Goal: Task Accomplishment & Management: Manage account settings

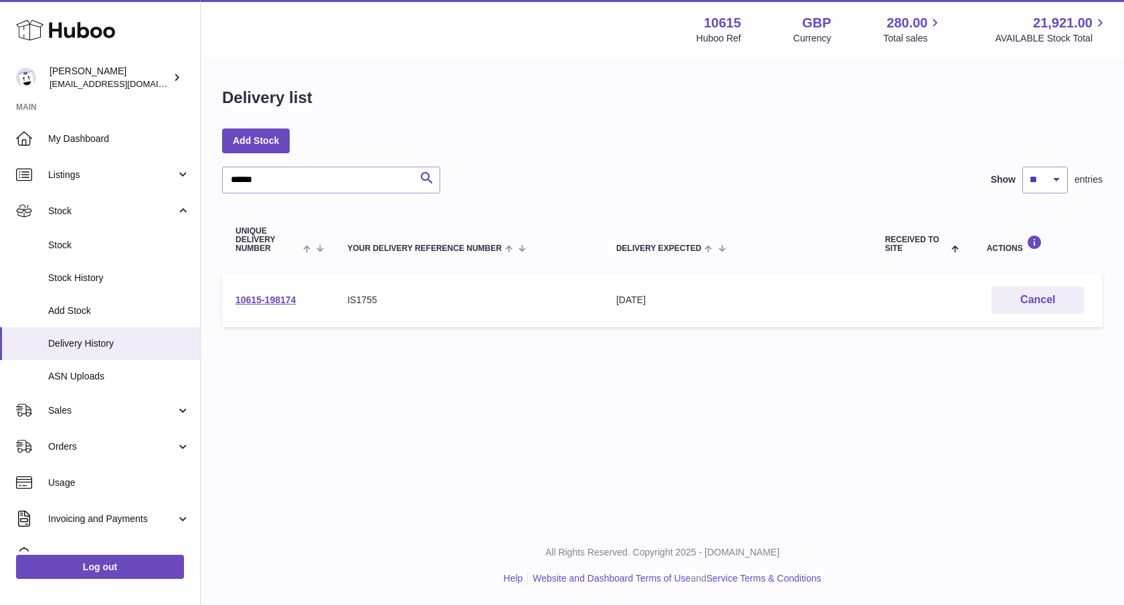
click at [201, 183] on div "Delivery list Add Stock ****** Search Show ** ** ** *** entries Unique Delivery…" at bounding box center [662, 210] width 923 height 300
click at [122, 325] on link "Add Stock" at bounding box center [100, 310] width 200 height 33
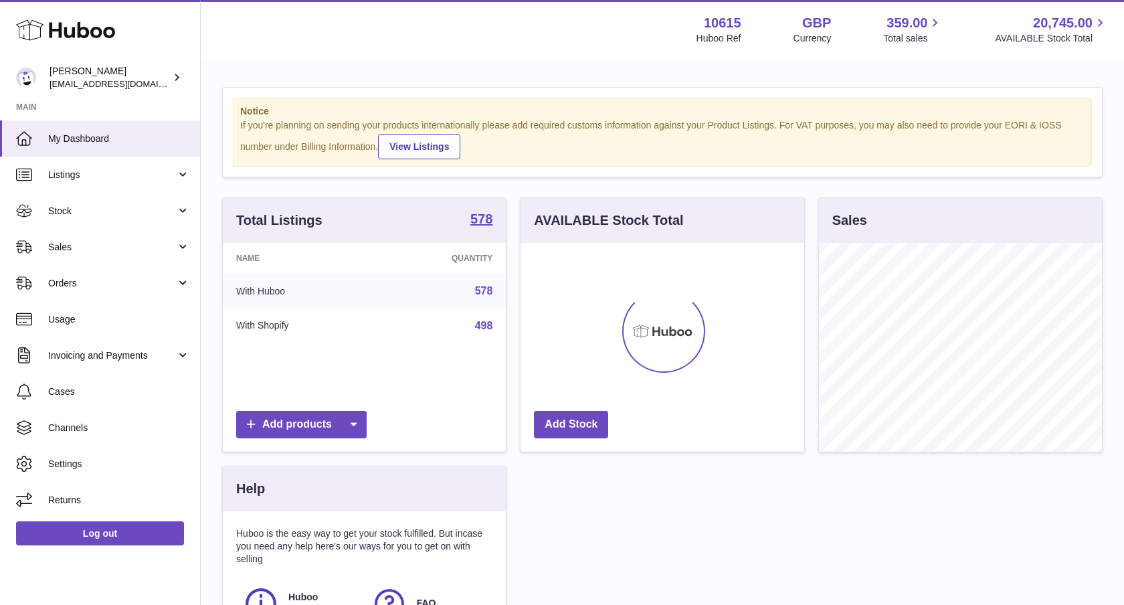
scroll to position [209, 284]
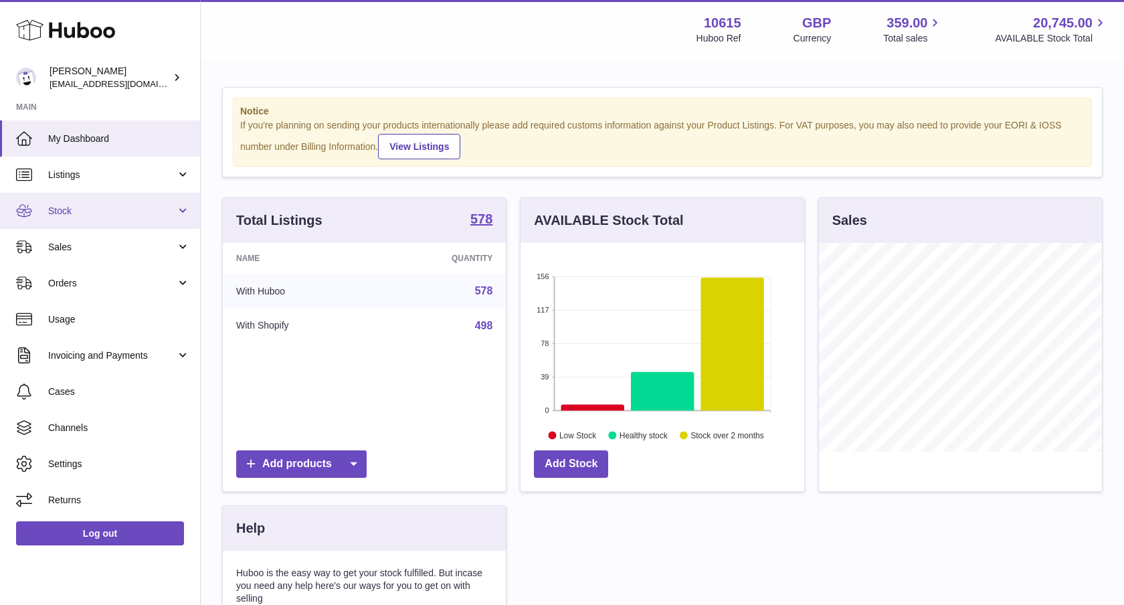
click at [106, 209] on span "Stock" at bounding box center [112, 211] width 128 height 13
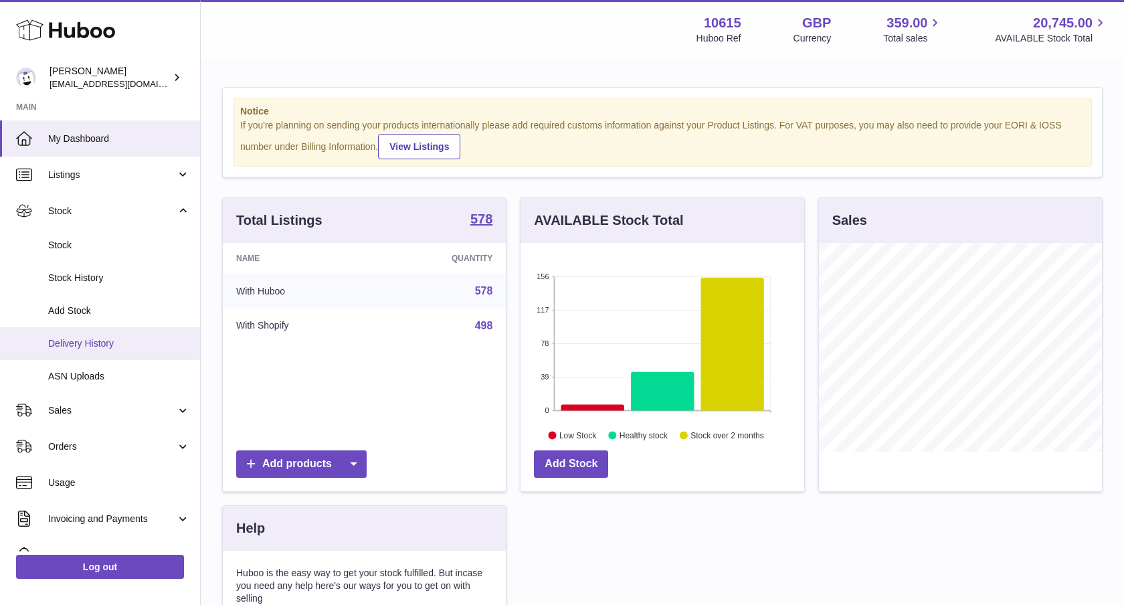
click at [90, 331] on link "Delivery History" at bounding box center [100, 343] width 200 height 33
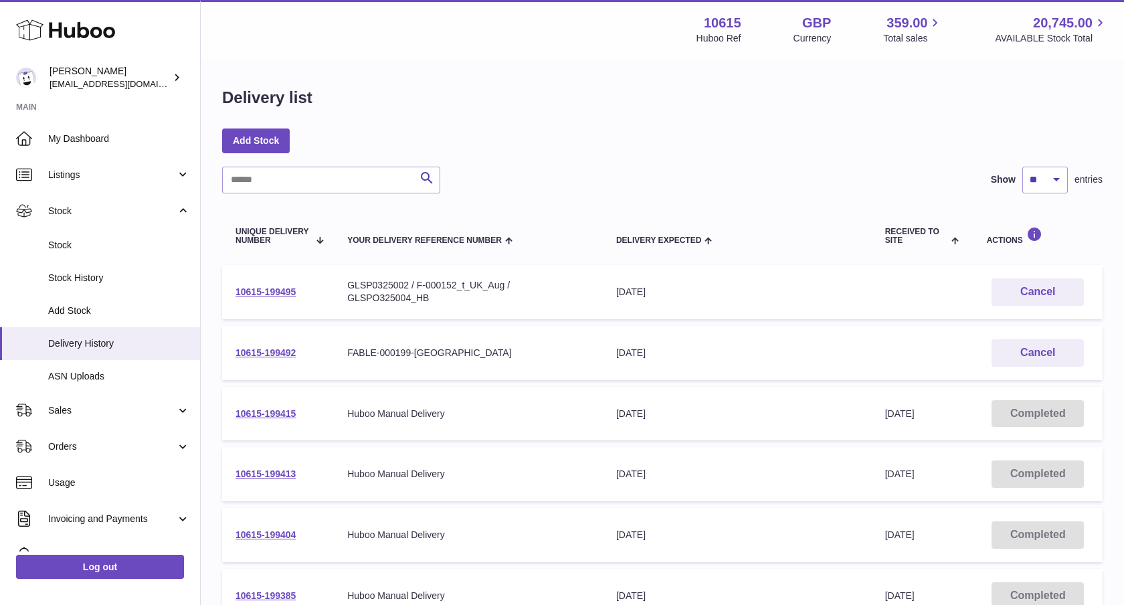
click at [946, 237] on span "Received to Site" at bounding box center [917, 235] width 64 height 17
